Goal: Information Seeking & Learning: Learn about a topic

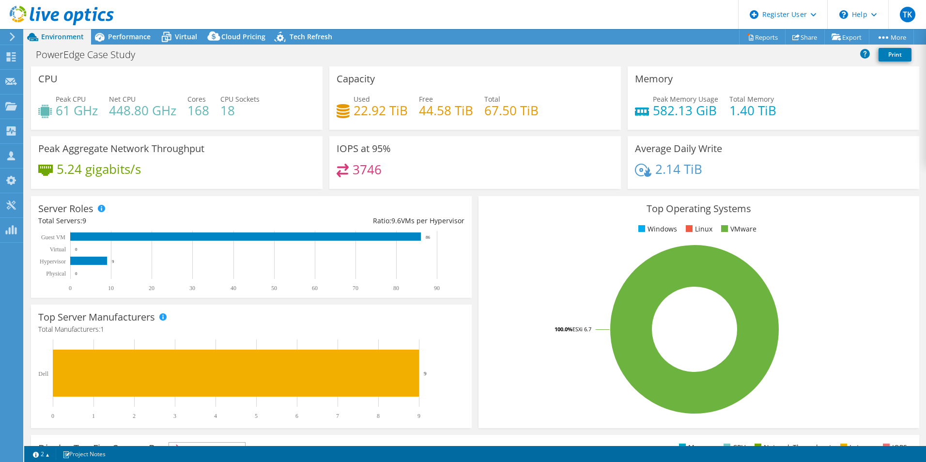
select select "USD"
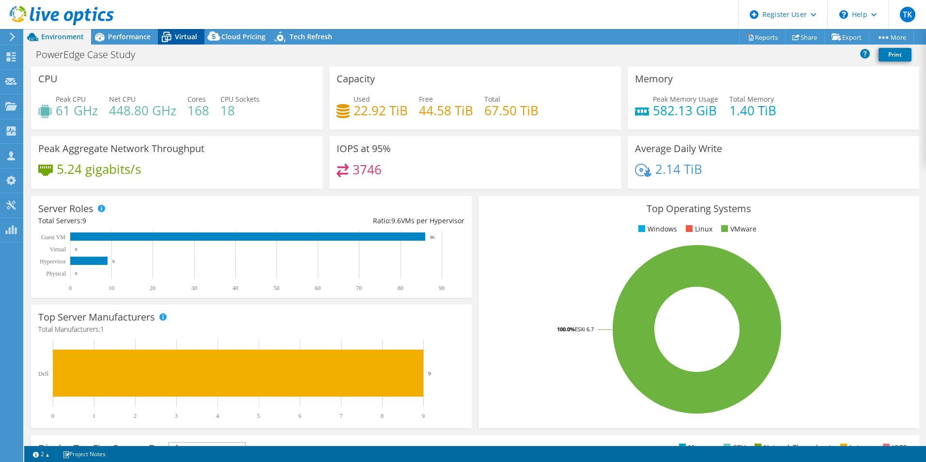
click at [168, 38] on icon at bounding box center [166, 37] width 17 height 17
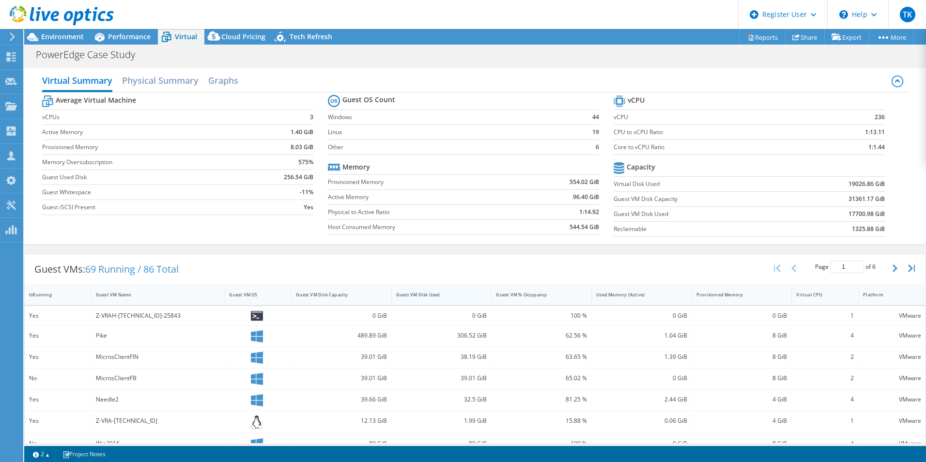
click at [441, 301] on div "Guest VM Disk Used" at bounding box center [436, 294] width 88 height 15
click at [441, 300] on div "Guest VM Disk Used" at bounding box center [436, 294] width 88 height 15
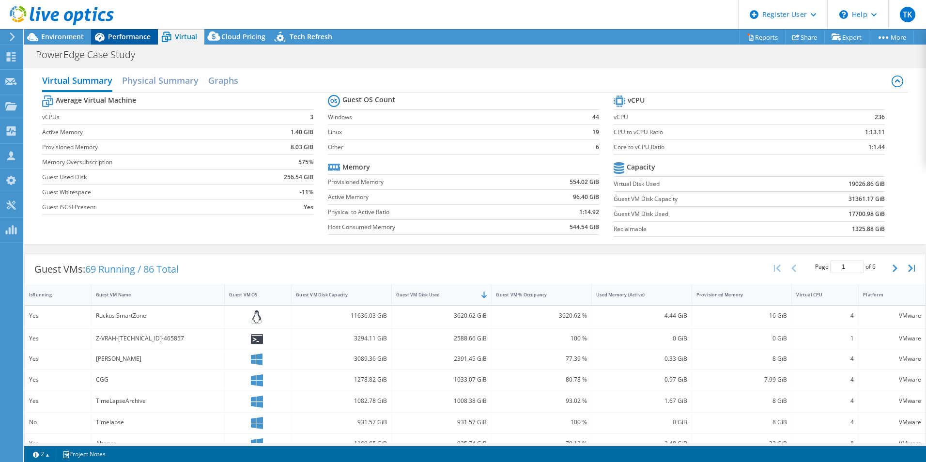
click at [137, 39] on span "Performance" at bounding box center [129, 36] width 43 height 9
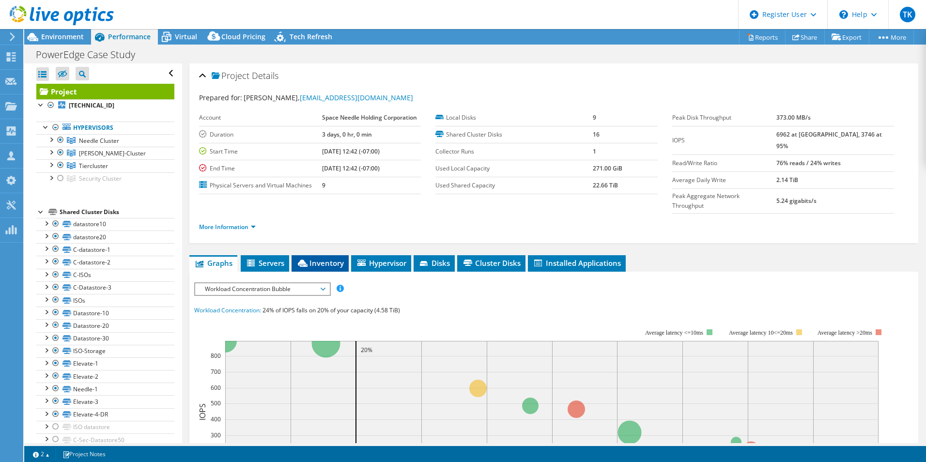
click at [331, 258] on span "Inventory" at bounding box center [319, 263] width 47 height 10
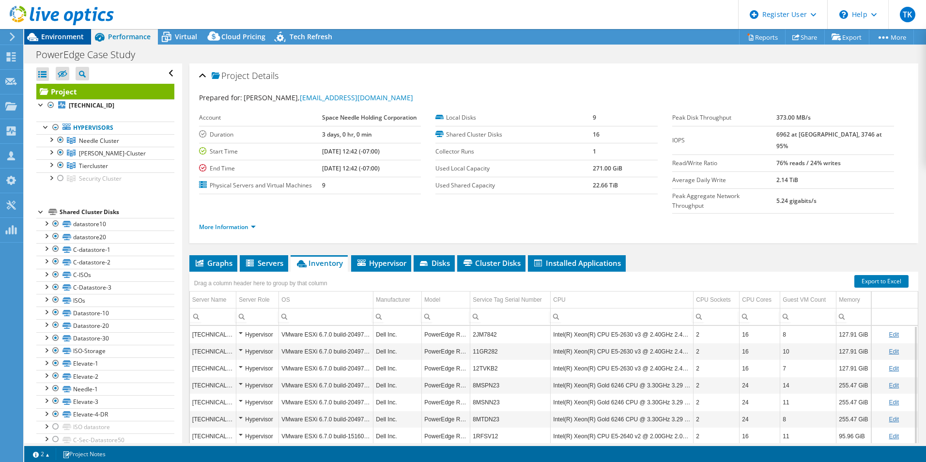
click at [39, 38] on icon at bounding box center [32, 37] width 17 height 17
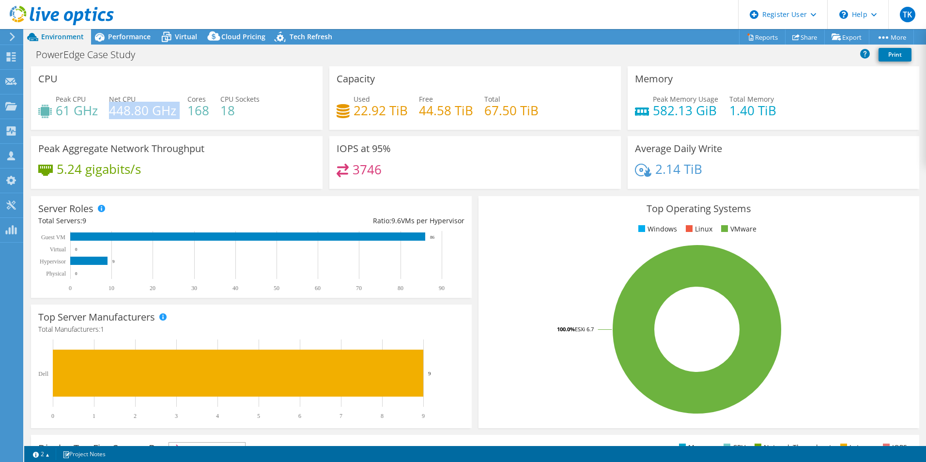
drag, startPoint x: 111, startPoint y: 110, endPoint x: 180, endPoint y: 118, distance: 69.2
click at [180, 118] on div "Peak CPU 61 GHz Net CPU 448.80 GHz Cores 168 CPU Sockets 18" at bounding box center [176, 109] width 277 height 31
click at [121, 28] on header "TK Dell User [PERSON_NAME] [PERSON_NAME][EMAIL_ADDRESS][PERSON_NAME][DOMAIN_NAM…" at bounding box center [463, 14] width 926 height 29
click at [122, 29] on div "TK Dell User [PERSON_NAME] [PERSON_NAME][EMAIL_ADDRESS][PERSON_NAME][DOMAIN_NAM…" at bounding box center [463, 231] width 926 height 462
drag, startPoint x: 122, startPoint y: 29, endPoint x: 123, endPoint y: 38, distance: 8.8
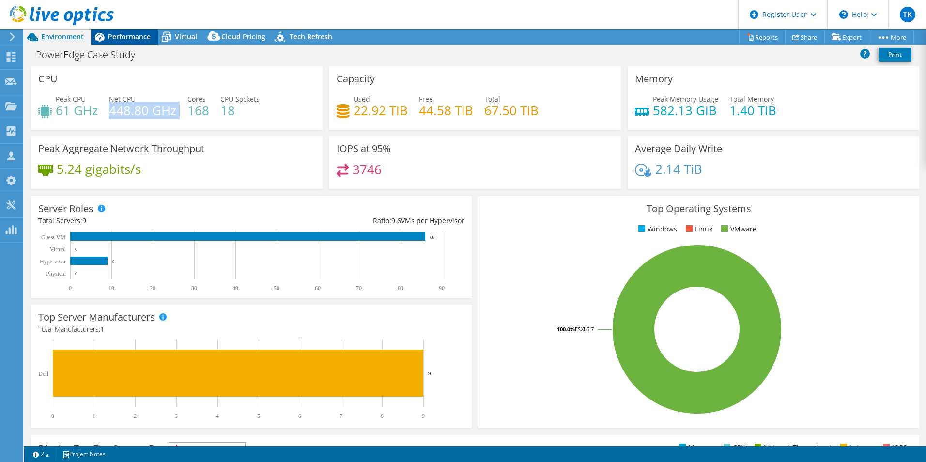
click at [123, 38] on span "Performance" at bounding box center [129, 36] width 43 height 9
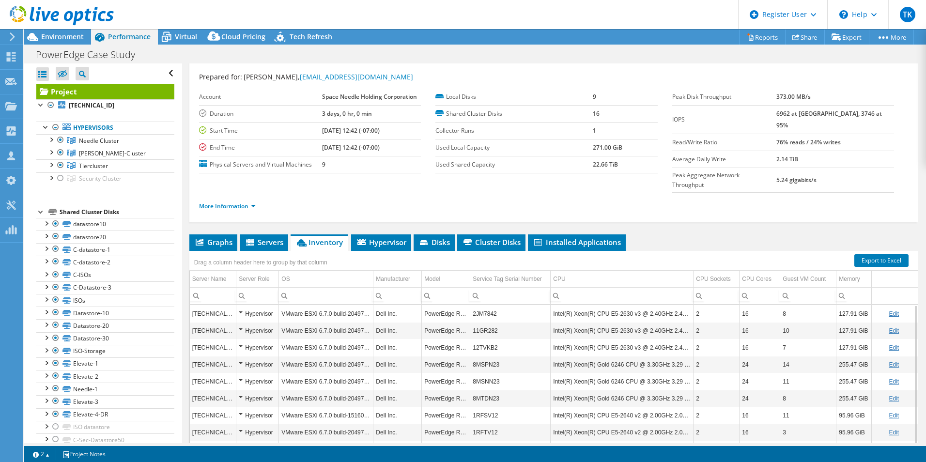
scroll to position [3, 0]
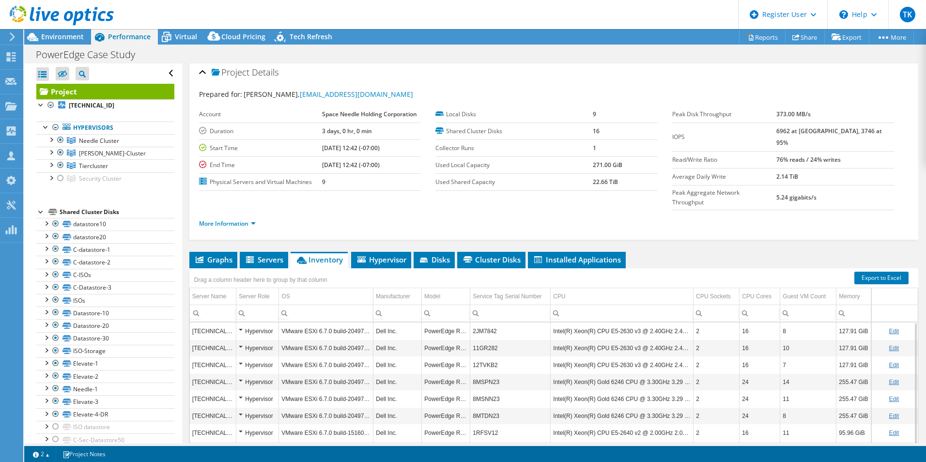
click at [74, 31] on div at bounding box center [57, 16] width 114 height 32
click at [72, 34] on span "Environment" at bounding box center [62, 36] width 43 height 9
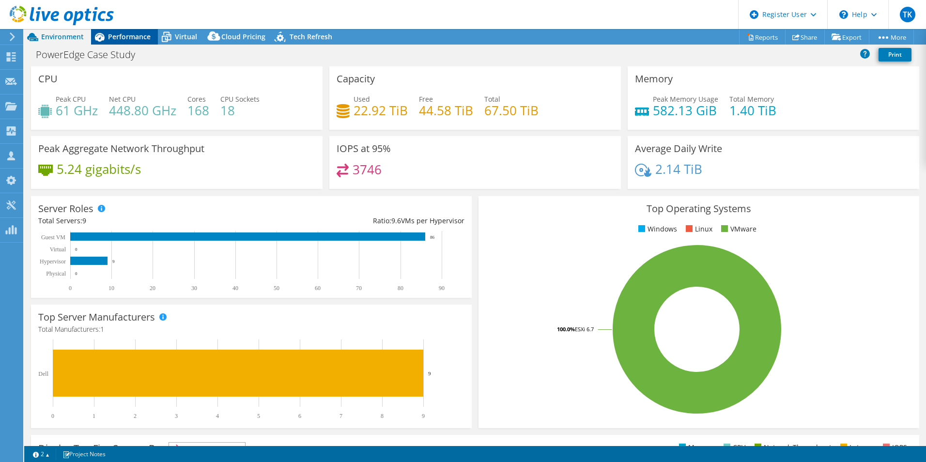
click at [103, 39] on icon at bounding box center [100, 37] width 10 height 9
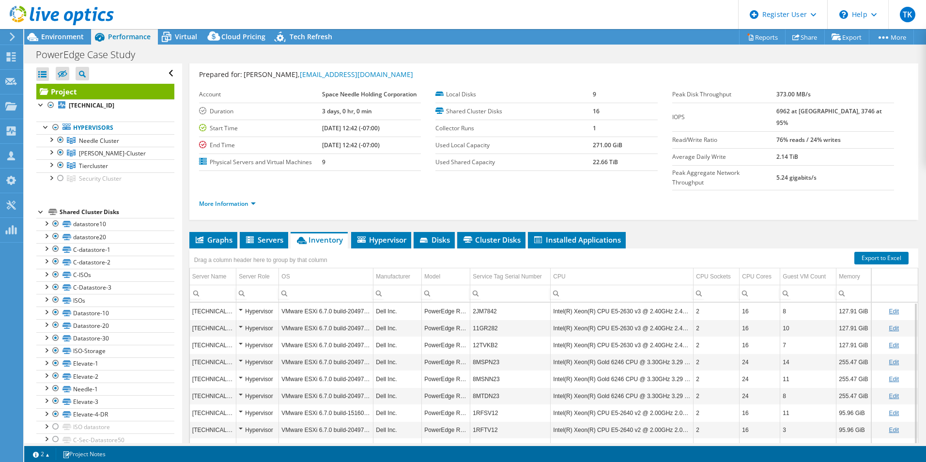
scroll to position [0, 0]
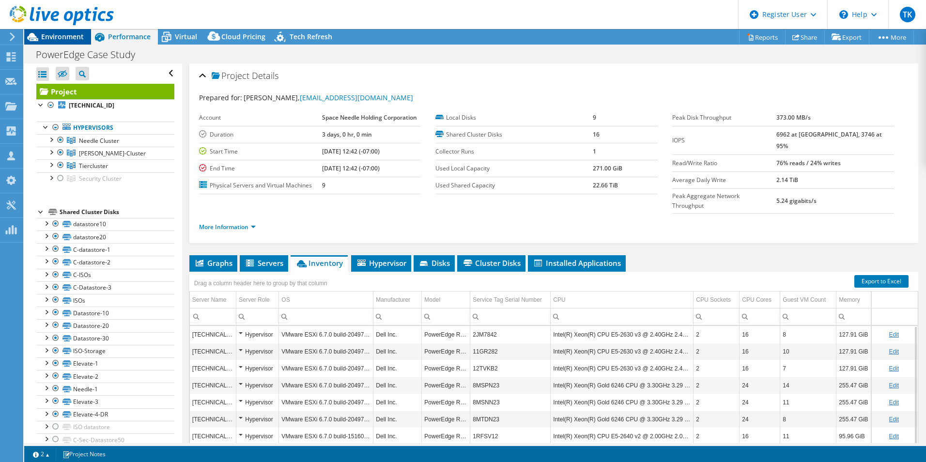
click at [57, 35] on span "Environment" at bounding box center [62, 36] width 43 height 9
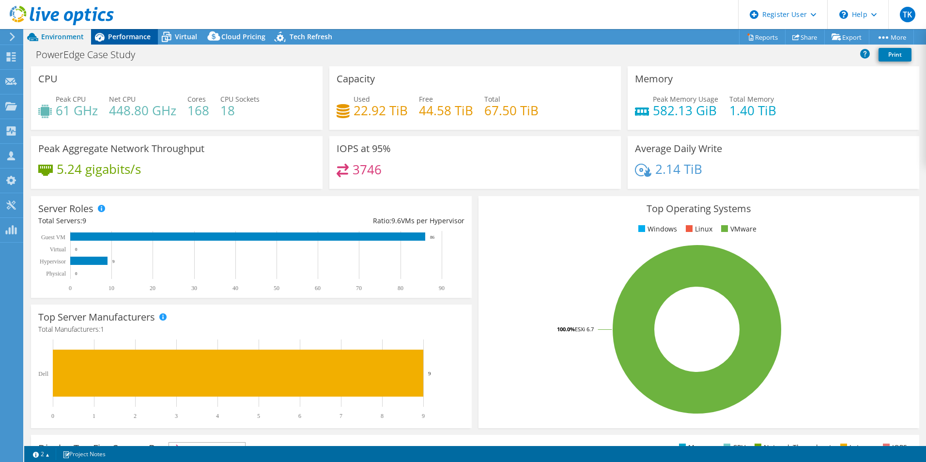
click at [131, 39] on span "Performance" at bounding box center [129, 36] width 43 height 9
